Goal: Information Seeking & Learning: Learn about a topic

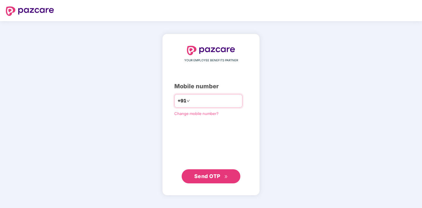
click at [209, 100] on input "number" at bounding box center [215, 100] width 48 height 9
type input "**********"
click at [209, 176] on span "Send OTP" at bounding box center [207, 176] width 26 height 6
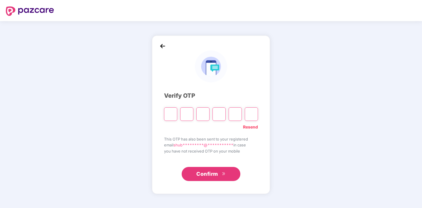
type input "*"
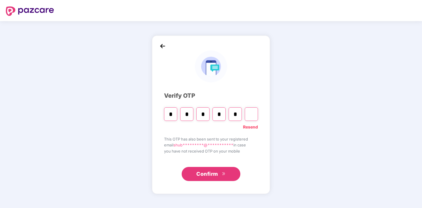
type input "*"
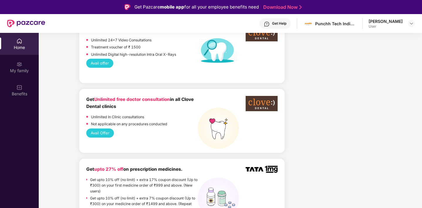
scroll to position [472, 0]
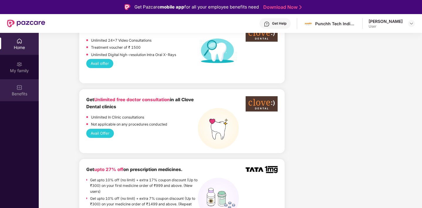
click at [23, 92] on div "Benefits" at bounding box center [19, 94] width 39 height 6
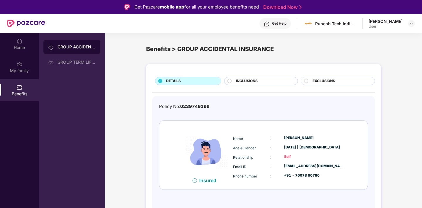
click at [246, 81] on span "INCLUSIONS" at bounding box center [247, 81] width 22 height 6
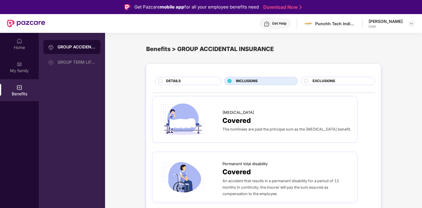
click at [321, 81] on span "EXCLUSIONS" at bounding box center [323, 81] width 23 height 6
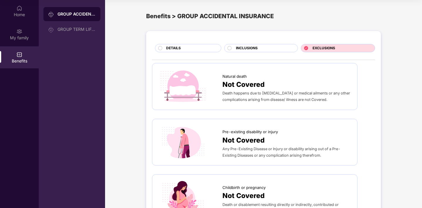
click at [245, 46] on span "INCLUSIONS" at bounding box center [247, 48] width 22 height 6
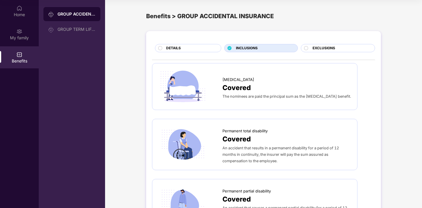
click at [175, 45] on span "DETAILS" at bounding box center [173, 48] width 15 height 6
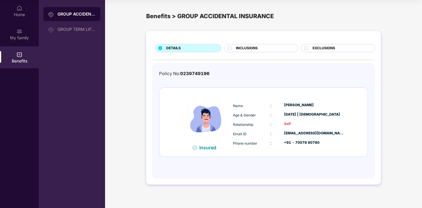
click at [287, 138] on div "Name : [PERSON_NAME] Age & Gender : [DATE] | [DEMOGRAPHIC_DATA] Relationship : …" at bounding box center [288, 124] width 115 height 50
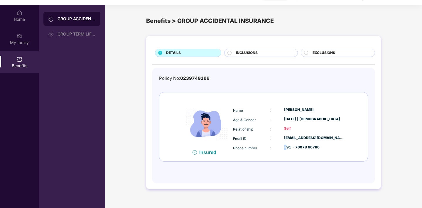
scroll to position [33, 0]
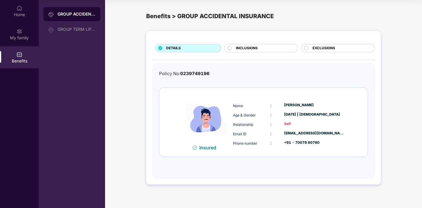
click at [288, 125] on div "Self" at bounding box center [314, 124] width 60 height 6
click at [18, 7] on img at bounding box center [19, 8] width 6 height 6
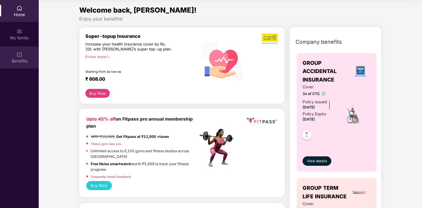
click at [19, 55] on img at bounding box center [19, 55] width 6 height 6
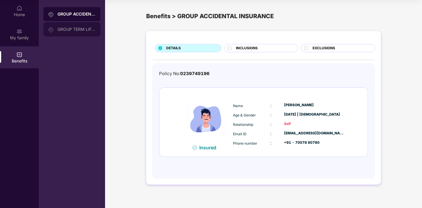
click at [75, 31] on div "GROUP TERM LIFE INSURANCE" at bounding box center [76, 29] width 38 height 5
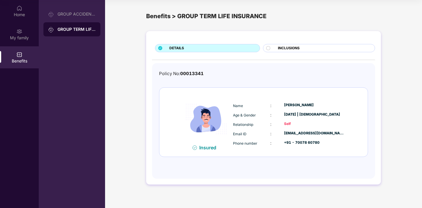
click at [299, 49] on span "INCLUSIONS" at bounding box center [289, 48] width 22 height 6
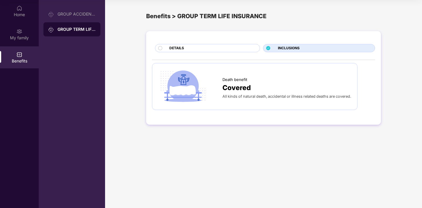
click at [197, 48] on div "DETAILS" at bounding box center [211, 48] width 90 height 6
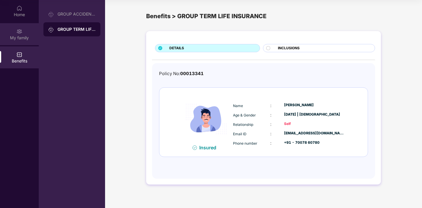
click at [16, 39] on div "My family" at bounding box center [19, 38] width 39 height 6
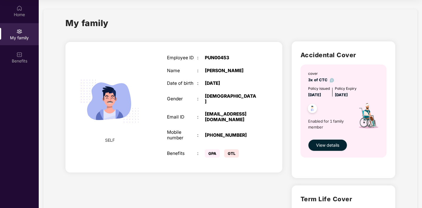
click at [211, 149] on span "GPA" at bounding box center [212, 153] width 15 height 8
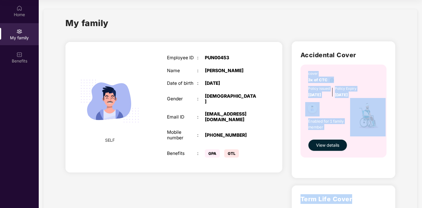
drag, startPoint x: 305, startPoint y: 73, endPoint x: 389, endPoint y: 199, distance: 151.4
click at [389, 199] on div "Accidental Cover cover 3x of CTC Policy issued [DATE] Policy Expiry [DATE] Enab…" at bounding box center [343, 183] width 113 height 293
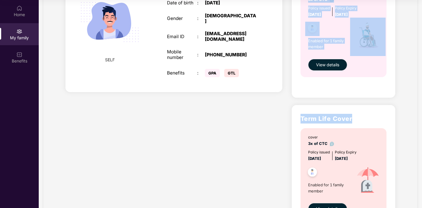
scroll to position [81, 0]
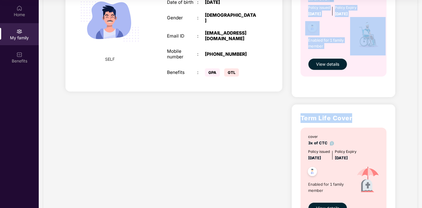
click at [363, 114] on h2 "Term Life Cover" at bounding box center [343, 118] width 86 height 10
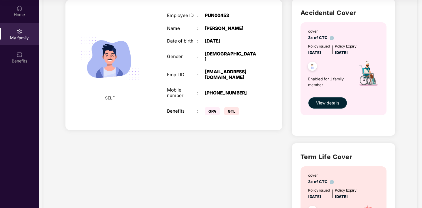
scroll to position [33, 0]
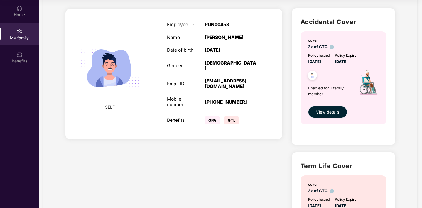
click at [323, 112] on span "View details" at bounding box center [327, 112] width 23 height 6
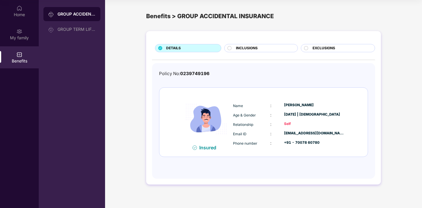
click at [246, 49] on span "INCLUSIONS" at bounding box center [247, 48] width 22 height 6
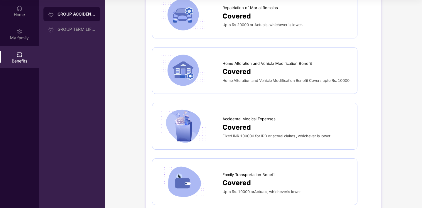
scroll to position [414, 0]
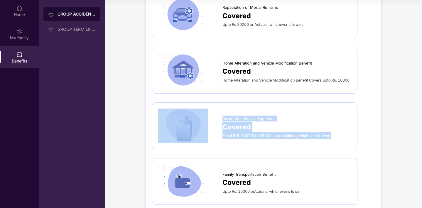
drag, startPoint x: 214, startPoint y: 117, endPoint x: 339, endPoint y: 143, distance: 128.2
click at [339, 143] on div "Accidental Medical Expenses Covered Fixed INR 100000 for IPD or actual claims ,…" at bounding box center [254, 125] width 205 height 47
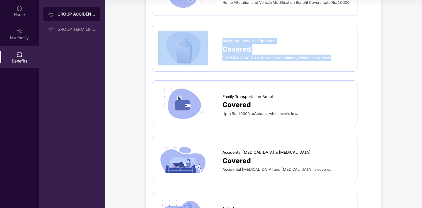
scroll to position [495, 0]
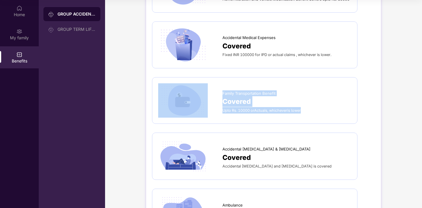
drag, startPoint x: 219, startPoint y: 92, endPoint x: 324, endPoint y: 113, distance: 108.0
click at [324, 113] on div "Family Transportation Benefit Covered Upto Rs. 10000 orActuals, whicheveris low…" at bounding box center [254, 100] width 193 height 35
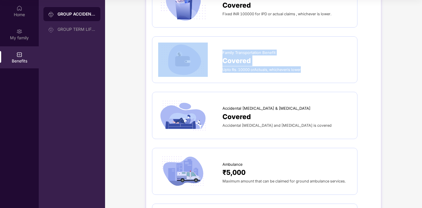
scroll to position [538, 0]
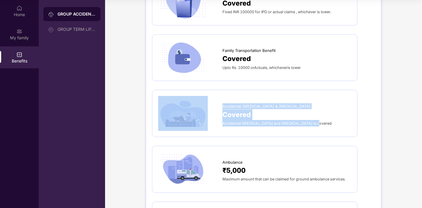
drag, startPoint x: 320, startPoint y: 125, endPoint x: 223, endPoint y: 96, distance: 101.9
click at [223, 96] on div "Accidental [MEDICAL_DATA] & [MEDICAL_DATA] Covered Accidental [MEDICAL_DATA] an…" at bounding box center [254, 113] width 193 height 35
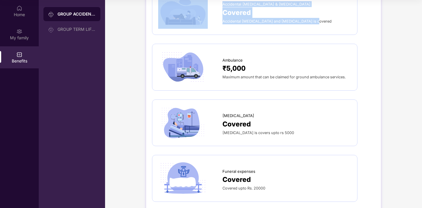
scroll to position [657, 0]
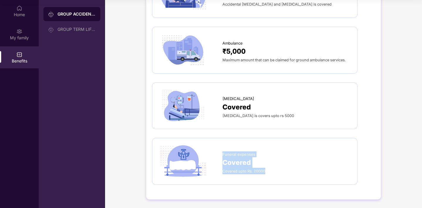
drag, startPoint x: 269, startPoint y: 175, endPoint x: 223, endPoint y: 149, distance: 52.1
click at [223, 149] on div "Funeral expenses Covered Covered upto Rs. 20000" at bounding box center [254, 161] width 193 height 35
click at [223, 149] on div "Funeral expenses" at bounding box center [286, 152] width 129 height 9
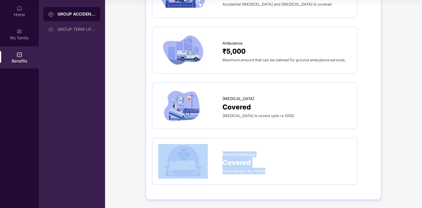
drag, startPoint x: 220, startPoint y: 149, endPoint x: 271, endPoint y: 172, distance: 55.8
click at [271, 172] on div "Funeral expenses Covered Covered upto Rs. 20000" at bounding box center [254, 161] width 193 height 35
click at [271, 172] on div "Covered upto Rs. 20000" at bounding box center [286, 171] width 129 height 6
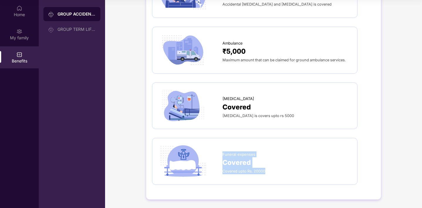
drag, startPoint x: 271, startPoint y: 172, endPoint x: 224, endPoint y: 152, distance: 51.3
click at [224, 152] on div "Funeral expenses Covered Covered upto Rs. 20000" at bounding box center [286, 161] width 129 height 26
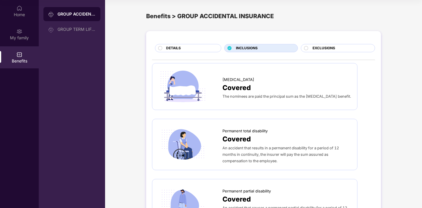
scroll to position [0, 0]
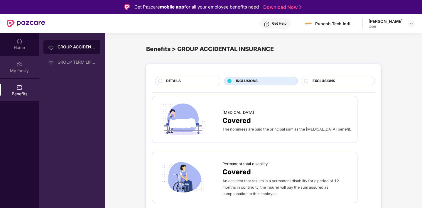
click at [24, 65] on div "My family" at bounding box center [19, 67] width 39 height 22
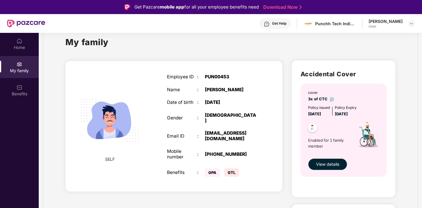
scroll to position [19, 0]
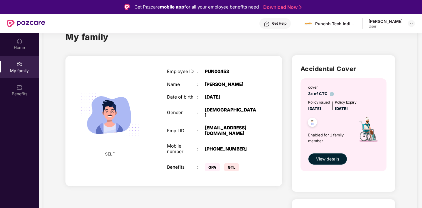
click at [321, 157] on span "View details" at bounding box center [327, 159] width 23 height 6
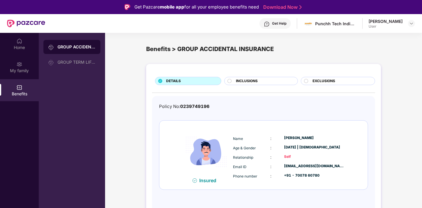
scroll to position [33, 0]
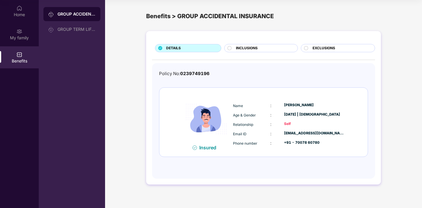
click at [252, 39] on div "DETAILS INCLUSIONS EXCLUSIONS Policy No: 0239749196 Insured Name : [PERSON_NAME…" at bounding box center [263, 107] width 235 height 153
click at [250, 52] on div "INCLUSIONS" at bounding box center [263, 48] width 61 height 6
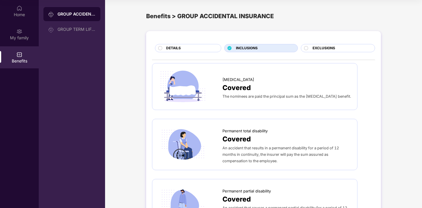
click at [324, 49] on span "EXCLUSIONS" at bounding box center [323, 48] width 23 height 6
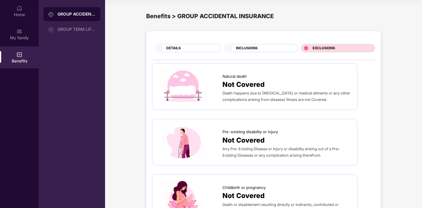
click at [257, 47] on span "INCLUSIONS" at bounding box center [247, 48] width 22 height 6
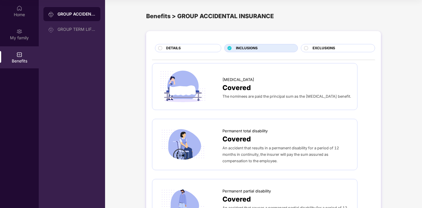
click at [187, 50] on div "DETAILS" at bounding box center [190, 48] width 55 height 6
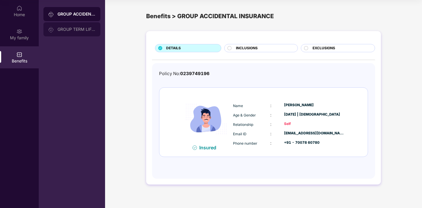
click at [80, 30] on div "GROUP TERM LIFE INSURANCE" at bounding box center [76, 29] width 38 height 5
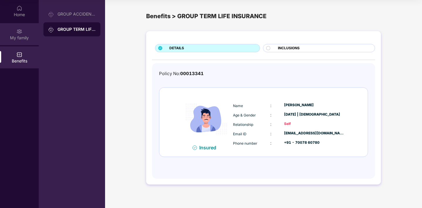
click at [26, 41] on div "My family" at bounding box center [19, 34] width 39 height 22
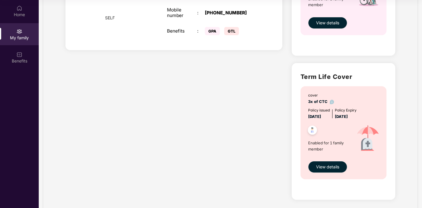
scroll to position [122, 0]
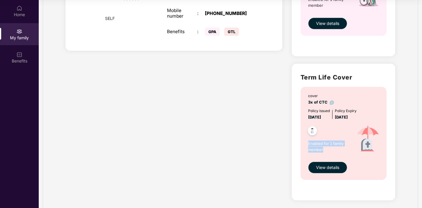
drag, startPoint x: 308, startPoint y: 144, endPoint x: 327, endPoint y: 150, distance: 19.9
click at [326, 150] on span "Enabled for 1 family member" at bounding box center [329, 146] width 42 height 12
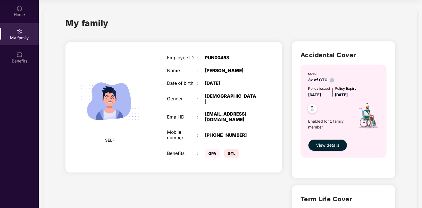
scroll to position [1, 0]
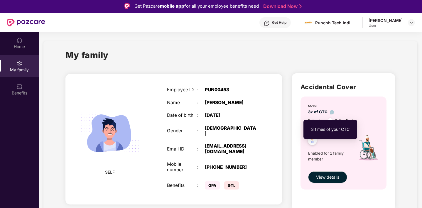
click at [330, 112] on img at bounding box center [332, 112] width 4 height 4
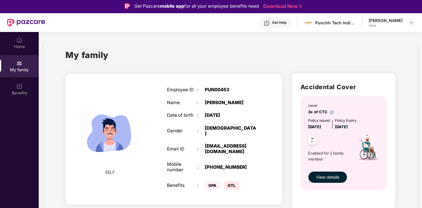
click at [314, 143] on img at bounding box center [312, 141] width 14 height 14
drag, startPoint x: 305, startPoint y: 123, endPoint x: 361, endPoint y: 126, distance: 56.1
click at [361, 126] on div "cover 3x of CTC Policy issued [DATE] Policy Expiry [DATE] Enabled for 1 family …" at bounding box center [343, 142] width 86 height 93
click at [361, 126] on div "Policy issued [DATE] Policy Expiry [DATE]" at bounding box center [344, 124] width 72 height 12
drag, startPoint x: 366, startPoint y: 126, endPoint x: 301, endPoint y: 104, distance: 68.6
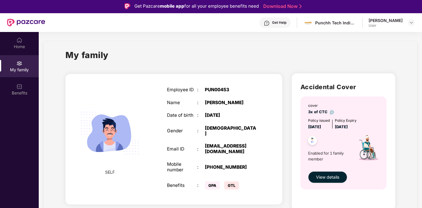
click at [301, 104] on div "cover 3x of CTC Policy issued [DATE] Policy Expiry [DATE] Enabled for 1 family …" at bounding box center [343, 142] width 86 height 93
drag, startPoint x: 301, startPoint y: 104, endPoint x: 366, endPoint y: 128, distance: 69.1
click at [366, 128] on div "cover 3x of CTC Policy issued [DATE] Policy Expiry [DATE] Enabled for 1 family …" at bounding box center [343, 142] width 86 height 93
click at [366, 128] on div "Policy issued [DATE] Policy Expiry [DATE]" at bounding box center [344, 124] width 72 height 12
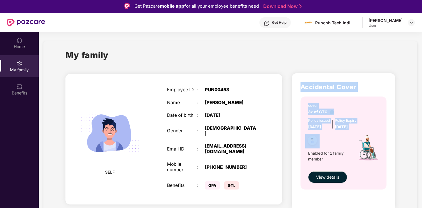
drag, startPoint x: 366, startPoint y: 128, endPoint x: 302, endPoint y: 87, distance: 76.5
click at [302, 87] on div "Accidental Cover cover 3x of CTC Policy issued [DATE] Policy Expiry [DATE] Enab…" at bounding box center [344, 141] width 104 height 137
click at [302, 87] on h2 "Accidental Cover" at bounding box center [343, 87] width 86 height 10
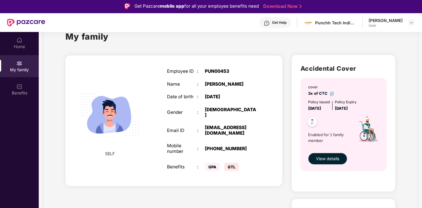
scroll to position [0, 0]
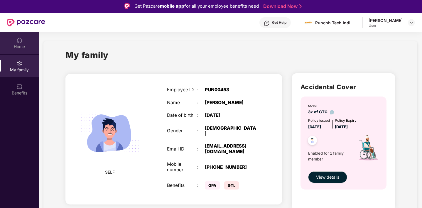
click at [17, 44] on div "Home" at bounding box center [19, 47] width 39 height 6
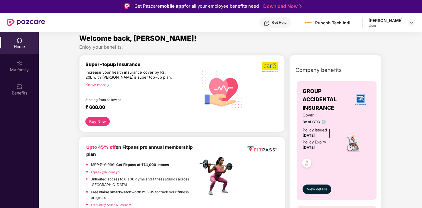
scroll to position [4, 0]
click at [98, 85] on div "Know more" at bounding box center [139, 84] width 109 height 4
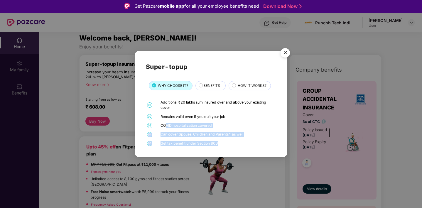
drag, startPoint x: 165, startPoint y: 125, endPoint x: 232, endPoint y: 145, distance: 69.2
click at [232, 145] on div "01 Additional ₹20 lakhs sum insured over and above your existing cover 02 Remai…" at bounding box center [211, 123] width 131 height 47
click at [232, 145] on div "Get tax benefit under Section 80D" at bounding box center [217, 143] width 114 height 5
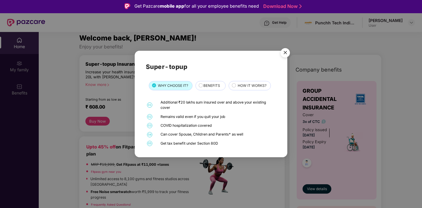
click at [227, 145] on div "Get tax benefit under Section 80D" at bounding box center [217, 143] width 114 height 5
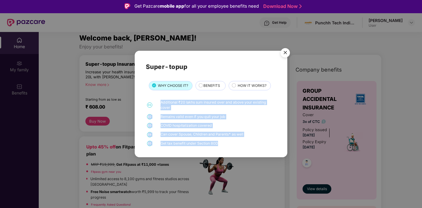
drag, startPoint x: 221, startPoint y: 144, endPoint x: 157, endPoint y: 99, distance: 78.8
click at [157, 99] on div "Super-topup WHY CHOOSE IT? BENEFITS HOW IT WORKS? 01 Additional ₹20 lakhs sum i…" at bounding box center [211, 104] width 131 height 84
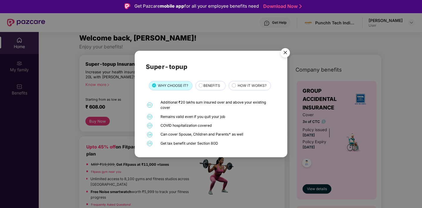
click at [122, 119] on div "Super-topup WHY CHOOSE IT? BENEFITS HOW IT WORKS? 01 Additional ₹20 lakhs sum i…" at bounding box center [211, 104] width 422 height 208
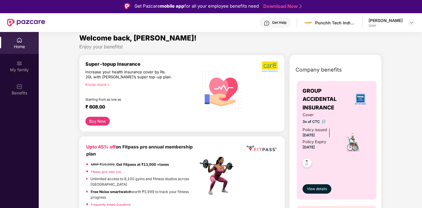
click at [103, 120] on button "Buy Now" at bounding box center [97, 121] width 24 height 9
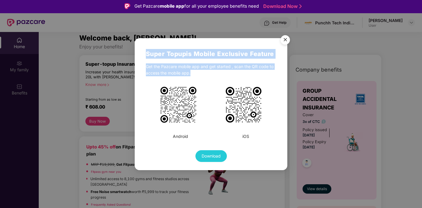
drag, startPoint x: 144, startPoint y: 53, endPoint x: 277, endPoint y: 75, distance: 134.7
click at [277, 75] on div "Super Topup is Mobile Exclusive Feature Get the Pazcare mobile app and get star…" at bounding box center [211, 104] width 153 height 132
click at [286, 41] on img "Close" at bounding box center [285, 41] width 16 height 16
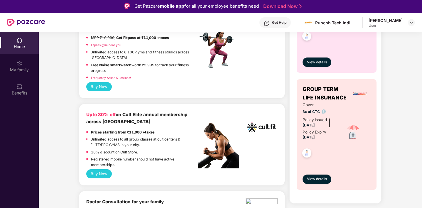
scroll to position [0, 0]
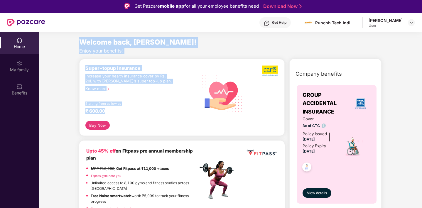
drag, startPoint x: 74, startPoint y: 40, endPoint x: 114, endPoint y: 115, distance: 85.0
click at [114, 115] on div "Super-topup Insurance Increase your health insurance cover by Rs. 20L with [PER…" at bounding box center [141, 93] width 113 height 56
drag, startPoint x: 110, startPoint y: 114, endPoint x: 75, endPoint y: 41, distance: 80.7
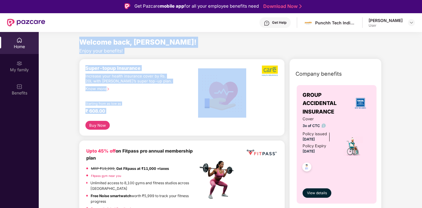
drag, startPoint x: 75, startPoint y: 41, endPoint x: 121, endPoint y: 116, distance: 87.6
click at [156, 105] on div "Starting from as low as" at bounding box center [129, 103] width 88 height 4
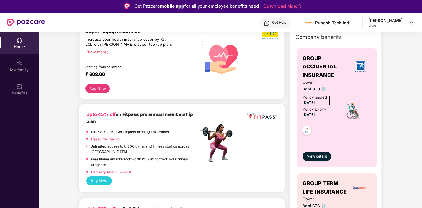
scroll to position [37, 0]
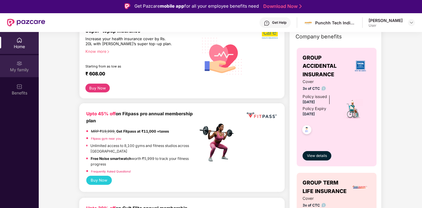
click at [25, 63] on div "My family" at bounding box center [19, 66] width 39 height 22
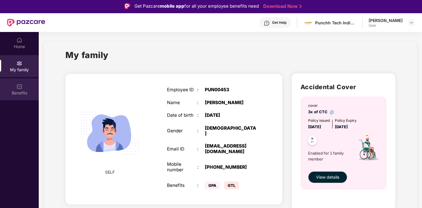
click at [13, 91] on div "Benefits" at bounding box center [19, 93] width 39 height 6
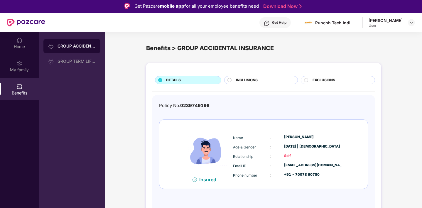
drag, startPoint x: 105, startPoint y: 43, endPoint x: 120, endPoint y: 43, distance: 14.7
click at [120, 43] on div "Benefits > GROUP ACCIDENTAL INSURANCE" at bounding box center [263, 48] width 317 height 23
click at [71, 63] on div "GROUP TERM LIFE INSURANCE" at bounding box center [76, 61] width 38 height 5
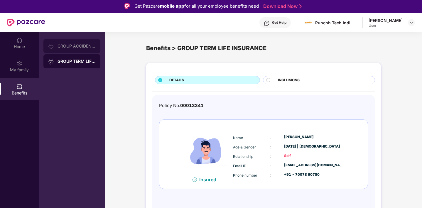
click at [76, 48] on div "GROUP ACCIDENTAL INSURANCE" at bounding box center [71, 46] width 57 height 14
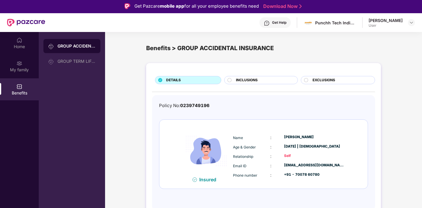
click at [241, 82] on span "INCLUSIONS" at bounding box center [247, 80] width 22 height 6
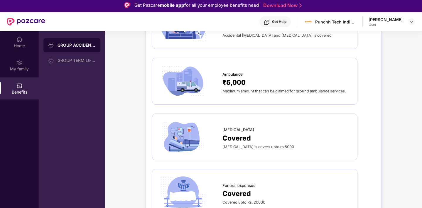
scroll to position [33, 0]
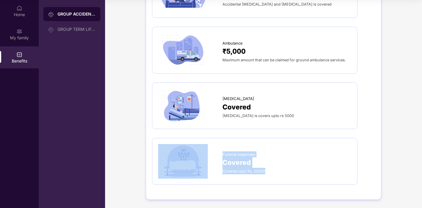
drag, startPoint x: 219, startPoint y: 150, endPoint x: 274, endPoint y: 175, distance: 60.8
click at [274, 175] on div "Funeral expenses Covered Covered upto Rs. 20000" at bounding box center [254, 161] width 193 height 35
click at [261, 182] on div "Funeral expenses Covered Covered upto Rs. 20000" at bounding box center [254, 161] width 205 height 47
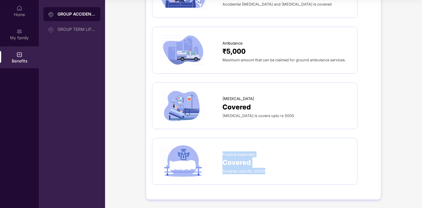
drag, startPoint x: 270, startPoint y: 178, endPoint x: 223, endPoint y: 153, distance: 54.2
click at [223, 153] on div "Funeral expenses Covered Covered upto Rs. 20000" at bounding box center [254, 161] width 205 height 47
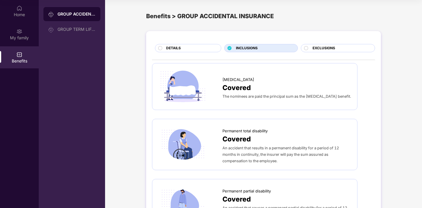
scroll to position [0, 0]
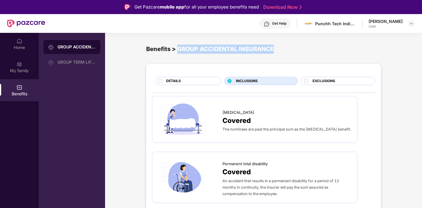
drag, startPoint x: 178, startPoint y: 50, endPoint x: 274, endPoint y: 51, distance: 95.3
click at [274, 51] on div "Benefits > GROUP ACCIDENTAL INSURANCE" at bounding box center [263, 49] width 235 height 9
drag, startPoint x: 276, startPoint y: 51, endPoint x: 179, endPoint y: 51, distance: 97.1
click at [179, 51] on div "Benefits > GROUP ACCIDENTAL INSURANCE" at bounding box center [263, 49] width 235 height 9
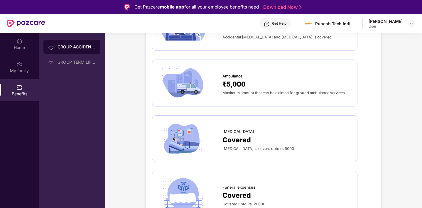
scroll to position [33, 0]
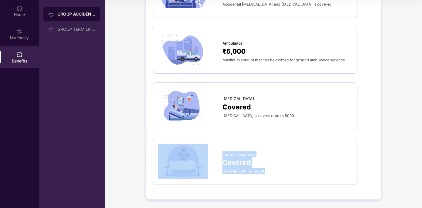
drag, startPoint x: 271, startPoint y: 176, endPoint x: 216, endPoint y: 153, distance: 58.8
click at [216, 153] on div "Funeral expenses Covered Covered upto Rs. 20000" at bounding box center [254, 161] width 193 height 35
click at [221, 152] on div at bounding box center [190, 161] width 64 height 35
drag, startPoint x: 221, startPoint y: 152, endPoint x: 273, endPoint y: 172, distance: 55.2
click at [273, 172] on div "Funeral expenses Covered Covered upto Rs. 20000" at bounding box center [254, 161] width 193 height 35
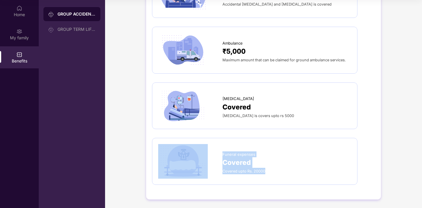
click at [221, 148] on div at bounding box center [190, 161] width 64 height 35
drag, startPoint x: 221, startPoint y: 148, endPoint x: 272, endPoint y: 172, distance: 56.1
click at [272, 172] on div "Funeral expenses Covered Covered upto Rs. 20000" at bounding box center [254, 161] width 193 height 35
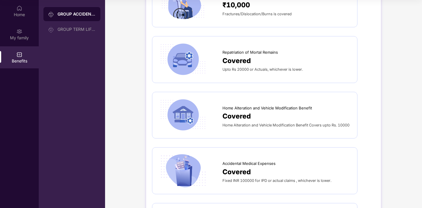
scroll to position [370, 0]
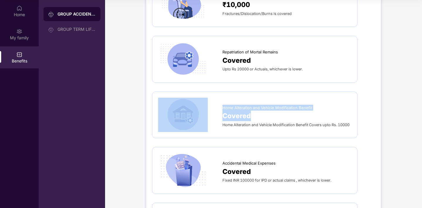
drag, startPoint x: 221, startPoint y: 106, endPoint x: 342, endPoint y: 111, distance: 120.7
click at [342, 112] on div "Home Alteration and Vehicle Modification Benefit Covered Home Alteration and Ve…" at bounding box center [254, 115] width 193 height 35
drag, startPoint x: 220, startPoint y: 123, endPoint x: 351, endPoint y: 122, distance: 130.5
click at [351, 122] on div "Home Alteration and Vehicle Modification Benefit Covered Home Alteration and Ve…" at bounding box center [254, 115] width 205 height 47
click at [353, 130] on div "Home Alteration and Vehicle Modification Benefit Covered Home Alteration and Ve…" at bounding box center [254, 115] width 205 height 47
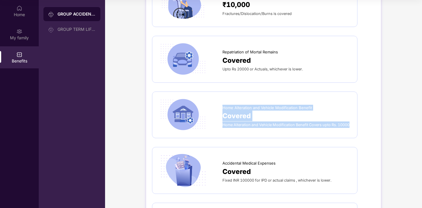
drag, startPoint x: 353, startPoint y: 130, endPoint x: 223, endPoint y: 105, distance: 132.7
click at [223, 105] on div "Home Alteration and Vehicle Modification Benefit Covered Home Alteration and Ve…" at bounding box center [254, 115] width 205 height 47
click at [223, 105] on span "Home Alteration and Vehicle Modification Benefit" at bounding box center [266, 108] width 89 height 6
drag, startPoint x: 222, startPoint y: 105, endPoint x: 357, endPoint y: 128, distance: 136.4
click at [357, 128] on div "Home Alteration and Vehicle Modification Benefit Covered Home Alteration and Ve…" at bounding box center [254, 115] width 205 height 47
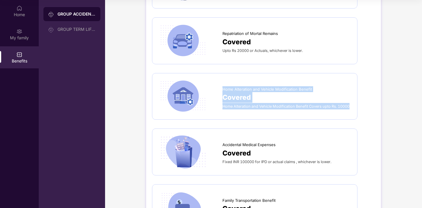
scroll to position [389, 0]
click at [355, 109] on div "Home Alteration and Vehicle Modification Benefit Covered Home Alteration and Ve…" at bounding box center [254, 96] width 205 height 47
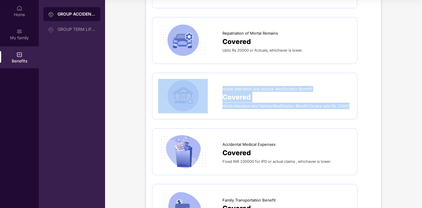
drag, startPoint x: 355, startPoint y: 109, endPoint x: 217, endPoint y: 86, distance: 139.1
click at [217, 86] on div "Home Alteration and Vehicle Modification Benefit Covered Home Alteration and Ve…" at bounding box center [254, 96] width 205 height 47
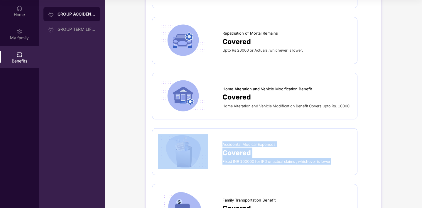
drag, startPoint x: 223, startPoint y: 137, endPoint x: 340, endPoint y: 167, distance: 120.9
click at [340, 167] on div "Accidental Medical Expenses Covered Fixed INR 100000 for IPD or actual claims ,…" at bounding box center [254, 151] width 193 height 35
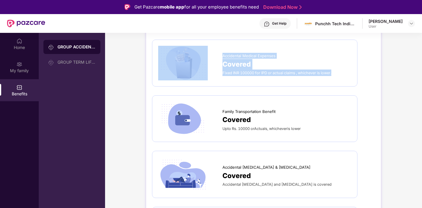
scroll to position [510, 0]
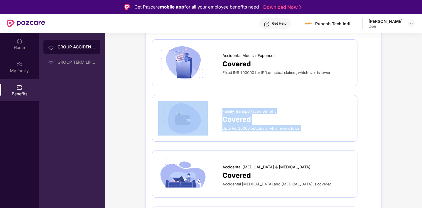
drag, startPoint x: 307, startPoint y: 134, endPoint x: 213, endPoint y: 116, distance: 95.8
click at [213, 116] on div "Family Transportation Benefit Covered Upto Rs. 10000 orActuals, whicheveris low…" at bounding box center [254, 118] width 193 height 35
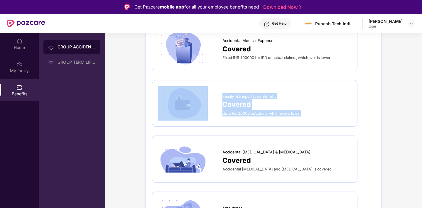
scroll to position [526, 0]
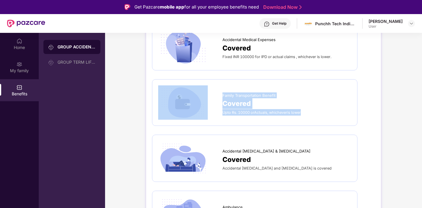
click at [220, 92] on div at bounding box center [190, 102] width 64 height 35
drag, startPoint x: 220, startPoint y: 92, endPoint x: 304, endPoint y: 111, distance: 86.2
click at [304, 111] on div "Family Transportation Benefit Covered Upto Rs. 10000 orActuals, whicheveris low…" at bounding box center [254, 102] width 193 height 35
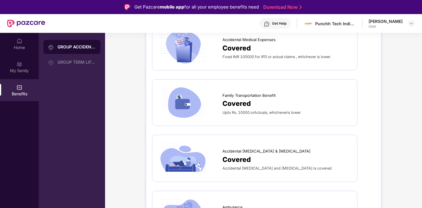
click at [305, 116] on div "Family Transportation Benefit Covered Upto Rs. 10000 orActuals, whicheveris low…" at bounding box center [254, 102] width 193 height 35
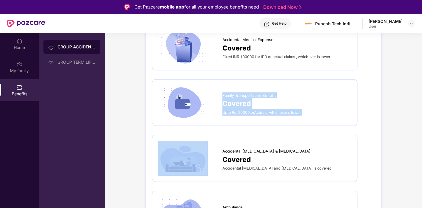
drag, startPoint x: 305, startPoint y: 116, endPoint x: 226, endPoint y: 89, distance: 84.2
click at [226, 89] on div "Family Transportation Benefit Covered Upto Rs. 10000 orActuals, whicheveris low…" at bounding box center [254, 102] width 193 height 35
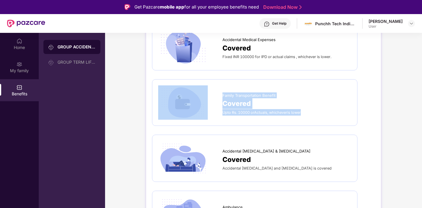
drag, startPoint x: 222, startPoint y: 89, endPoint x: 304, endPoint y: 115, distance: 86.2
click at [304, 114] on div "Family Transportation Benefit Covered Upto Rs. 10000 orActuals, whicheveris low…" at bounding box center [254, 102] width 193 height 35
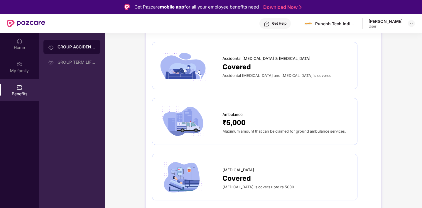
scroll to position [620, 0]
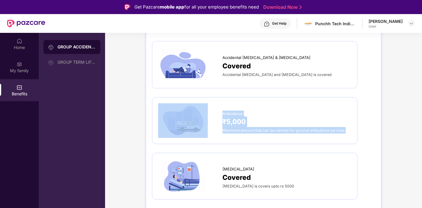
drag, startPoint x: 346, startPoint y: 132, endPoint x: 216, endPoint y: 116, distance: 130.4
click at [216, 116] on div "Ambulance ₹5,000 Maximum amount that can be claimed for ground ambulance servic…" at bounding box center [254, 120] width 193 height 35
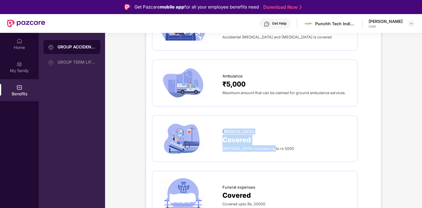
drag, startPoint x: 275, startPoint y: 151, endPoint x: 225, endPoint y: 130, distance: 54.3
click at [225, 129] on div "[MEDICAL_DATA] Covered [MEDICAL_DATA] is covers upto rs 5000" at bounding box center [286, 139] width 129 height 26
click at [220, 128] on div at bounding box center [190, 138] width 64 height 35
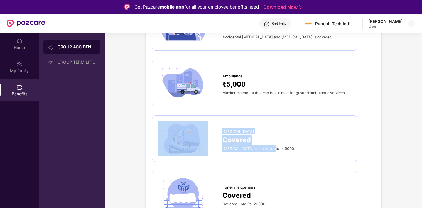
drag, startPoint x: 220, startPoint y: 128, endPoint x: 281, endPoint y: 148, distance: 63.6
click at [281, 148] on div "[MEDICAL_DATA] Covered [MEDICAL_DATA] is covers upto rs 5000" at bounding box center [254, 138] width 193 height 35
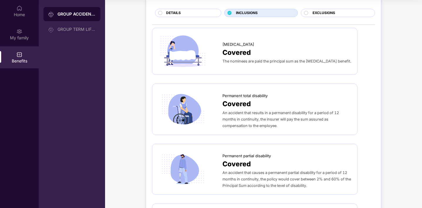
scroll to position [0, 0]
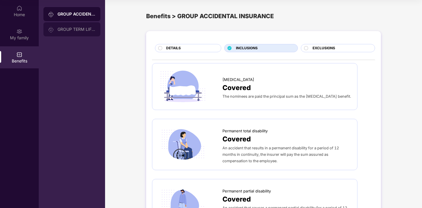
click at [75, 34] on div "GROUP TERM LIFE INSURANCE" at bounding box center [71, 29] width 57 height 14
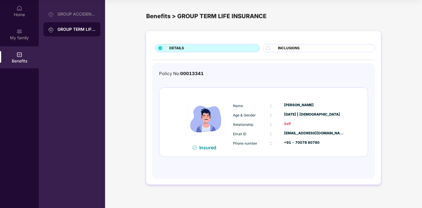
click at [9, 61] on div "Benefits" at bounding box center [19, 61] width 39 height 6
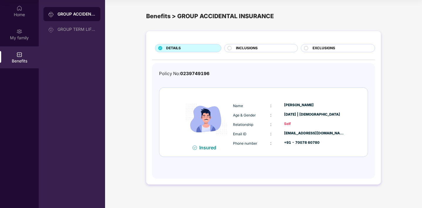
click at [254, 51] on div "INCLUSIONS" at bounding box center [263, 48] width 61 height 6
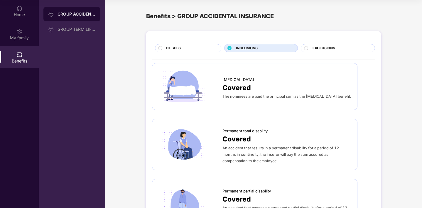
click at [16, 45] on div "Home My family Benefits" at bounding box center [19, 35] width 39 height 70
click at [16, 38] on div "My family" at bounding box center [19, 38] width 39 height 6
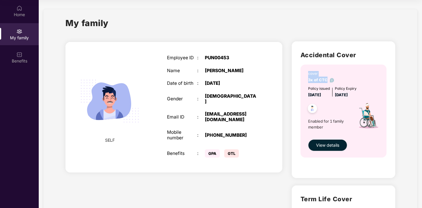
drag, startPoint x: 326, startPoint y: 79, endPoint x: 306, endPoint y: 75, distance: 20.7
click at [306, 75] on div "cover 3x of CTC Policy issued [DATE] Policy Expiry [DATE] Enabled for 1 family …" at bounding box center [343, 111] width 86 height 93
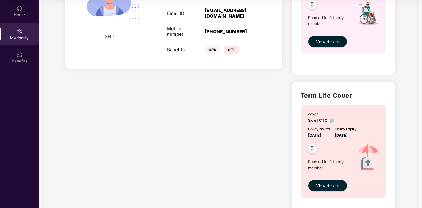
scroll to position [106, 0]
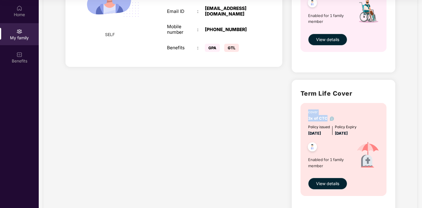
drag, startPoint x: 326, startPoint y: 120, endPoint x: 305, endPoint y: 114, distance: 21.9
click at [305, 114] on div "cover 3x of CTC Policy issued [DATE] Policy Expiry [DATE] Enabled for 1 family …" at bounding box center [343, 149] width 86 height 93
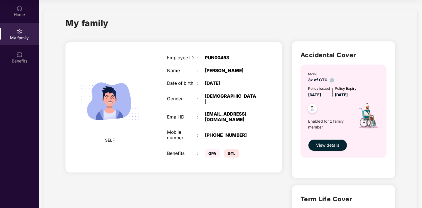
scroll to position [0, 0]
